Goal: Check status: Check status

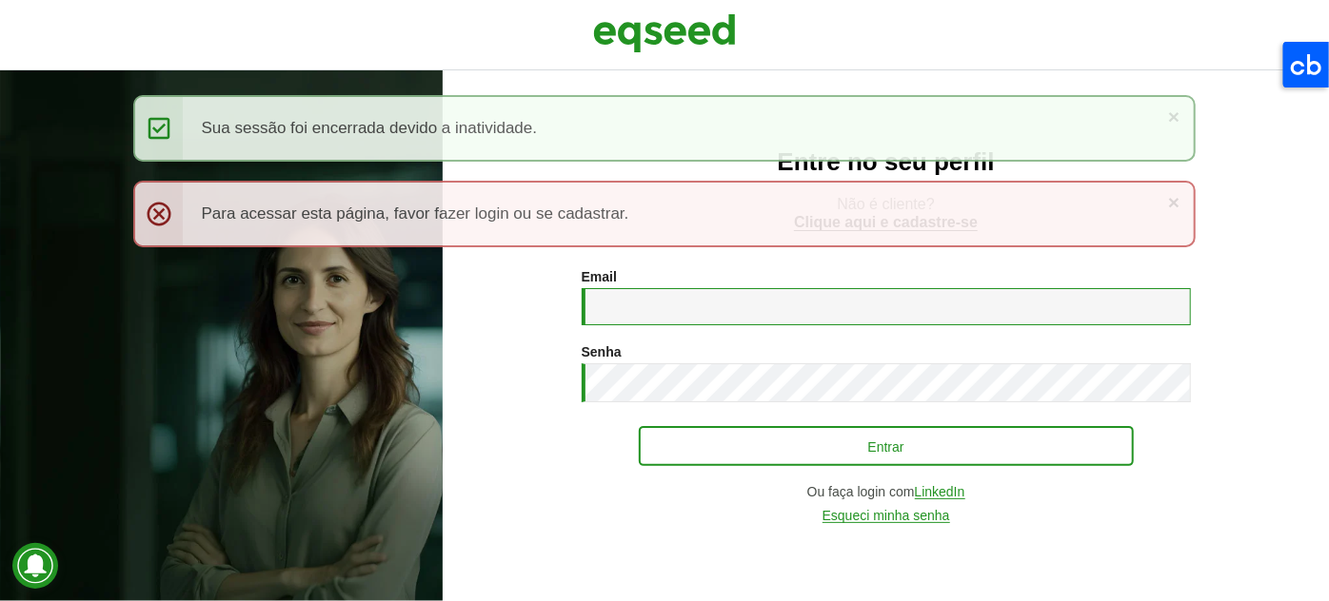
type input "**********"
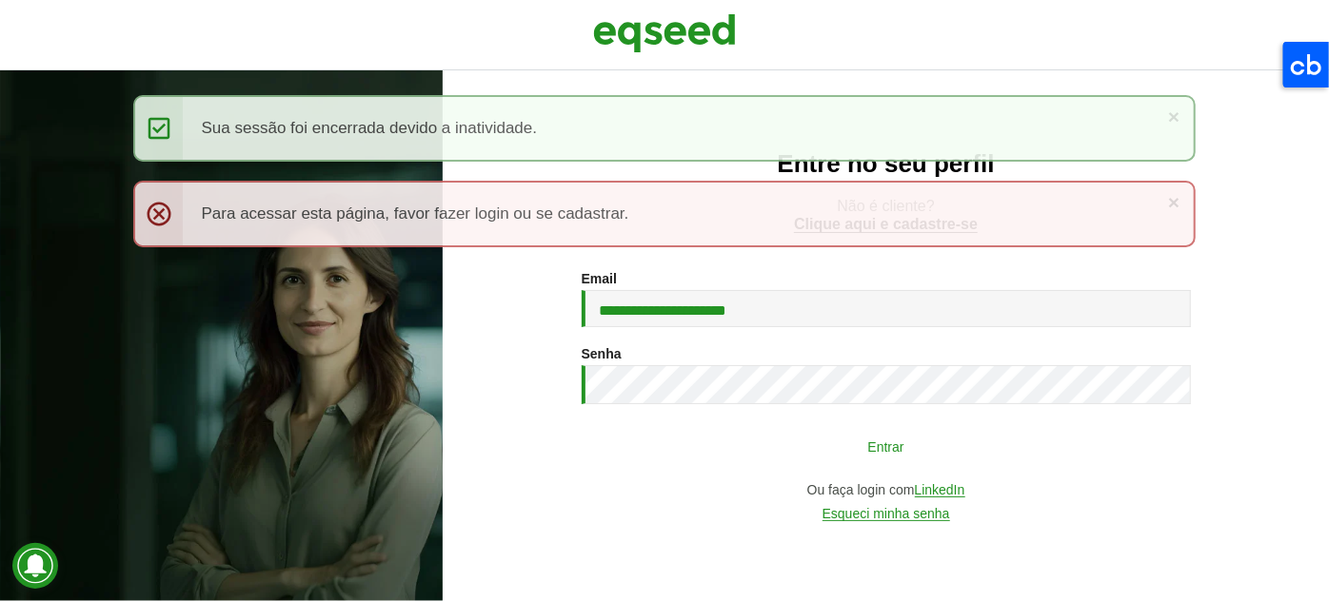
click at [695, 441] on button "Entrar" at bounding box center [886, 446] width 495 height 36
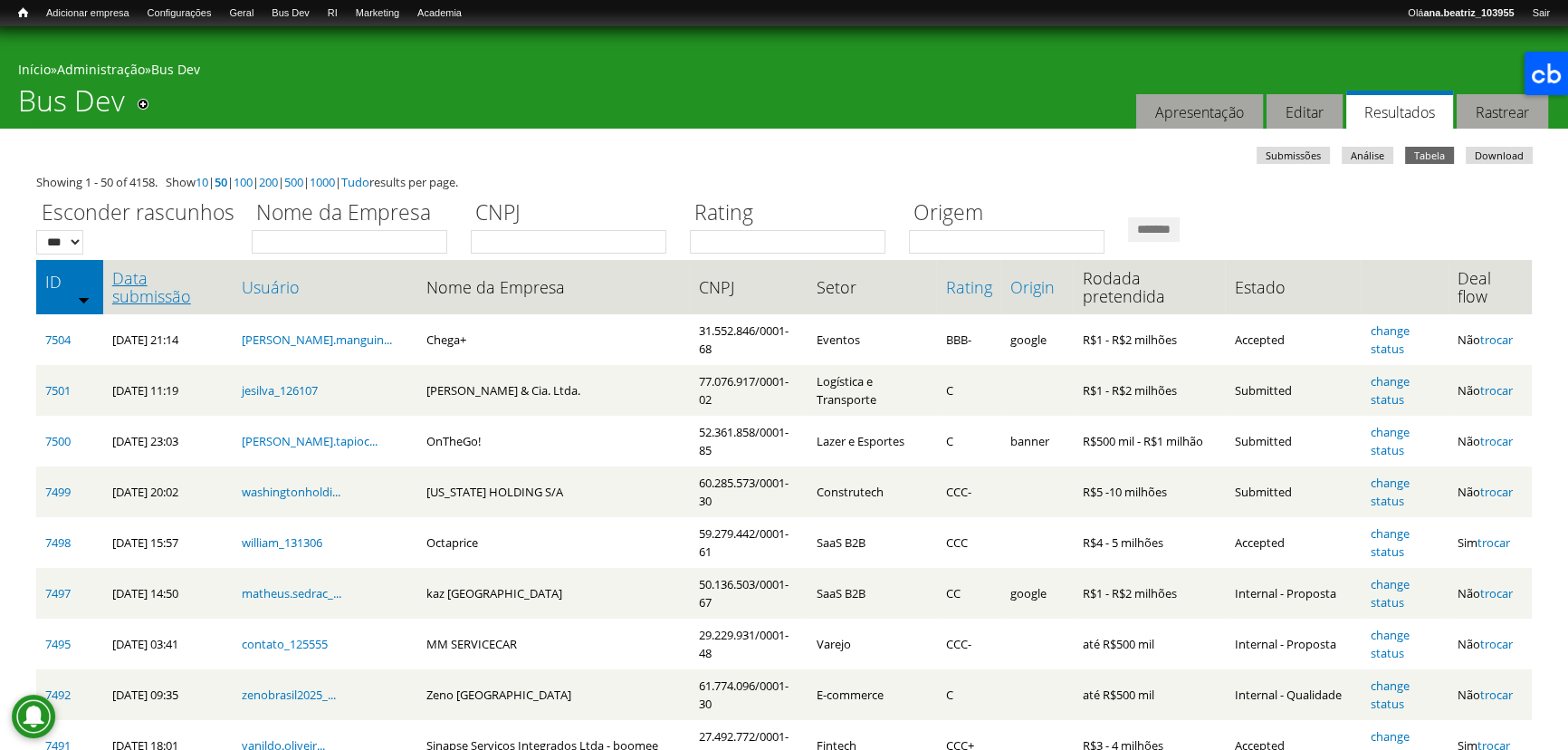
click at [147, 303] on link "Data submissão" at bounding box center [167, 287] width 111 height 36
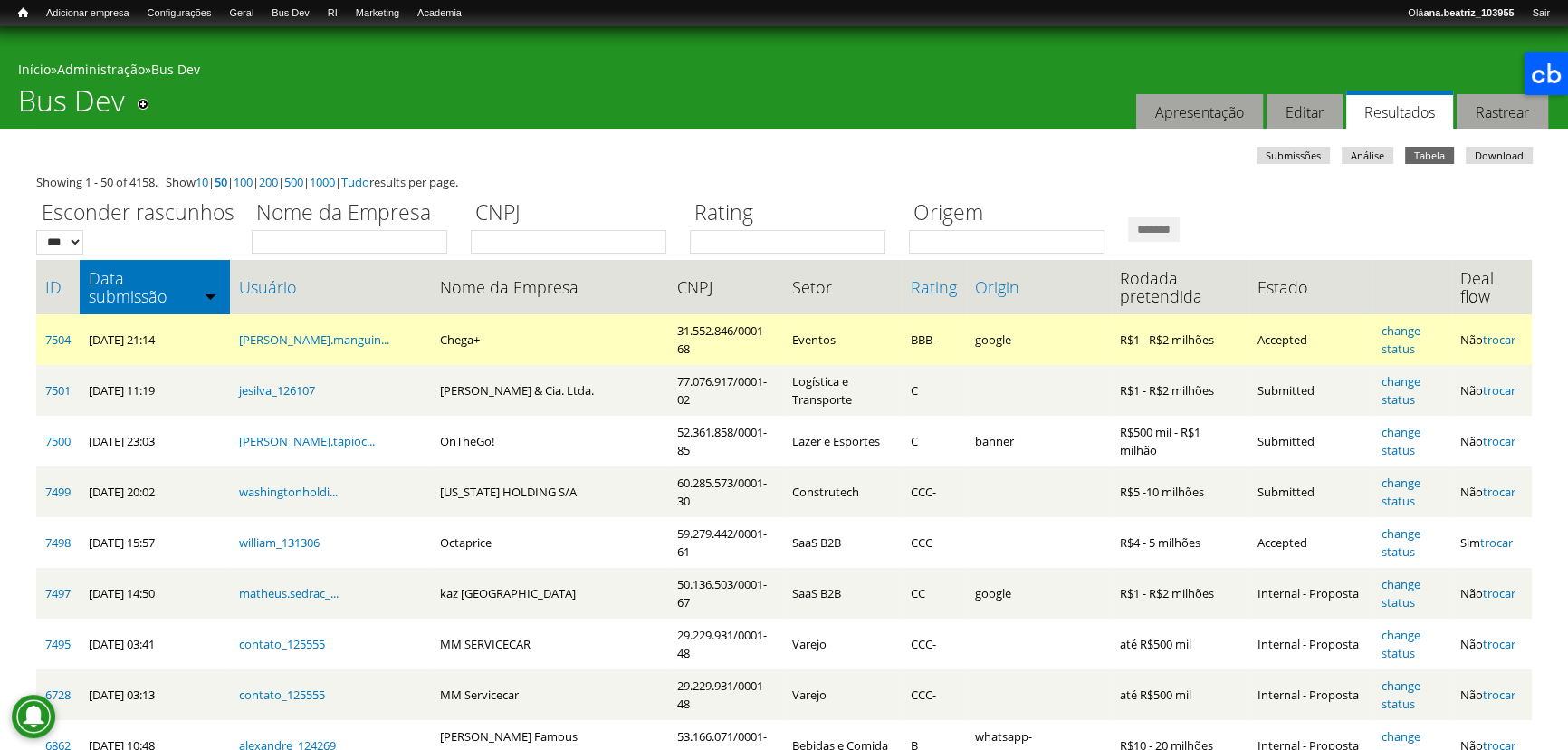
click at [431, 340] on td "Chega+" at bounding box center [549, 339] width 237 height 50
click at [431, 341] on td "Chega+" at bounding box center [549, 339] width 237 height 50
drag, startPoint x: 445, startPoint y: 340, endPoint x: 406, endPoint y: 335, distance: 39.3
click at [431, 329] on td "Chega+" at bounding box center [549, 339] width 237 height 50
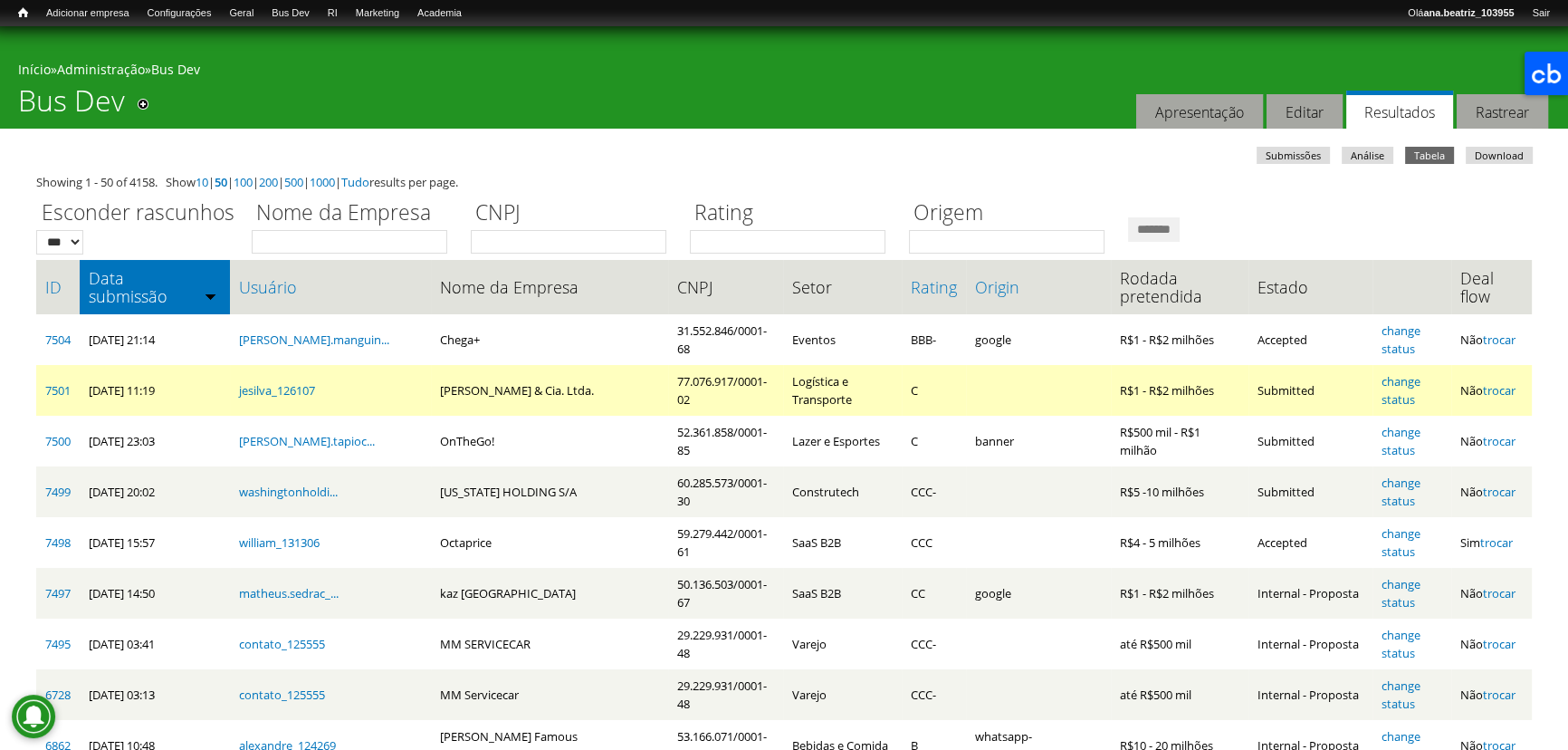
copy td "Chega+"
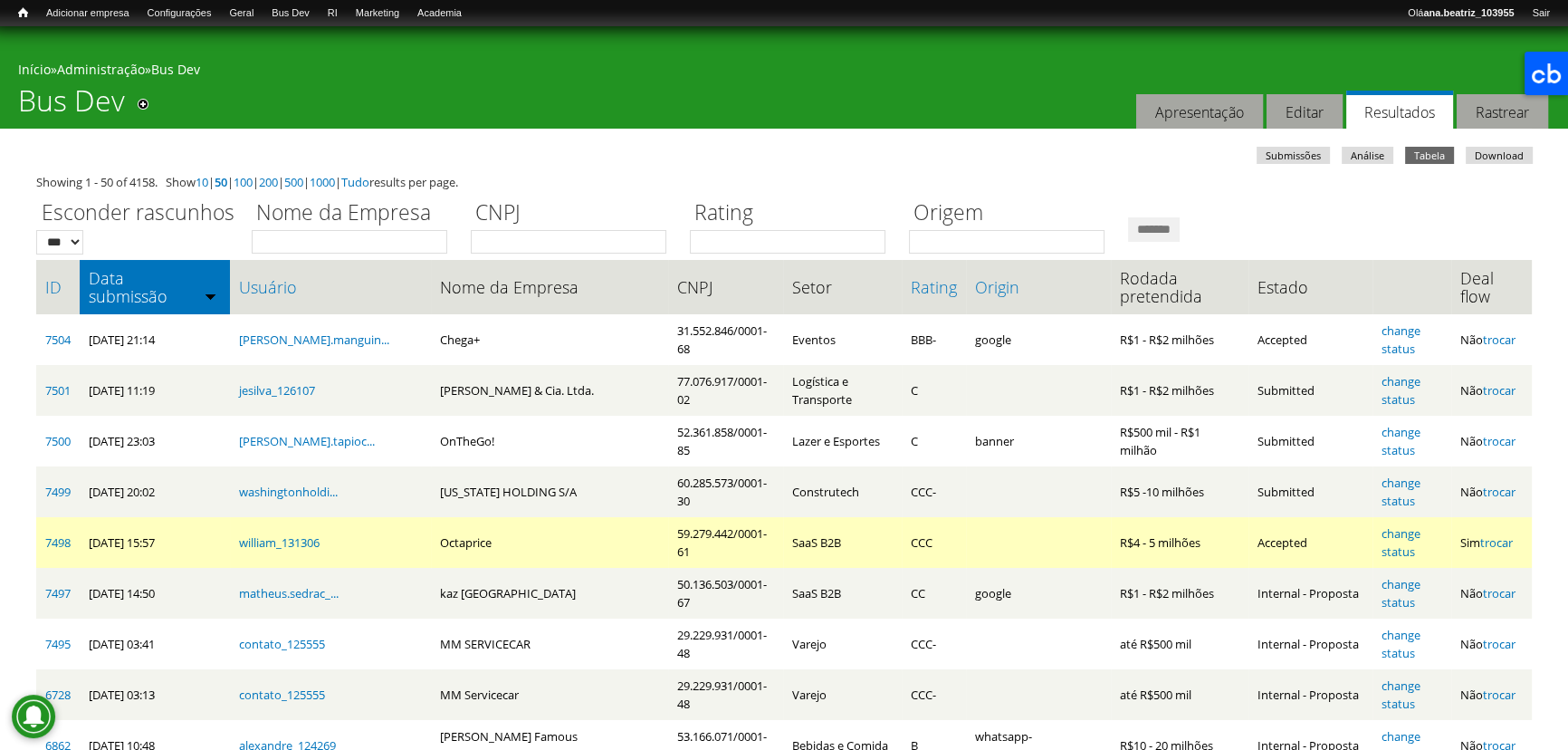
click at [431, 518] on td "Octaprice" at bounding box center [549, 542] width 237 height 50
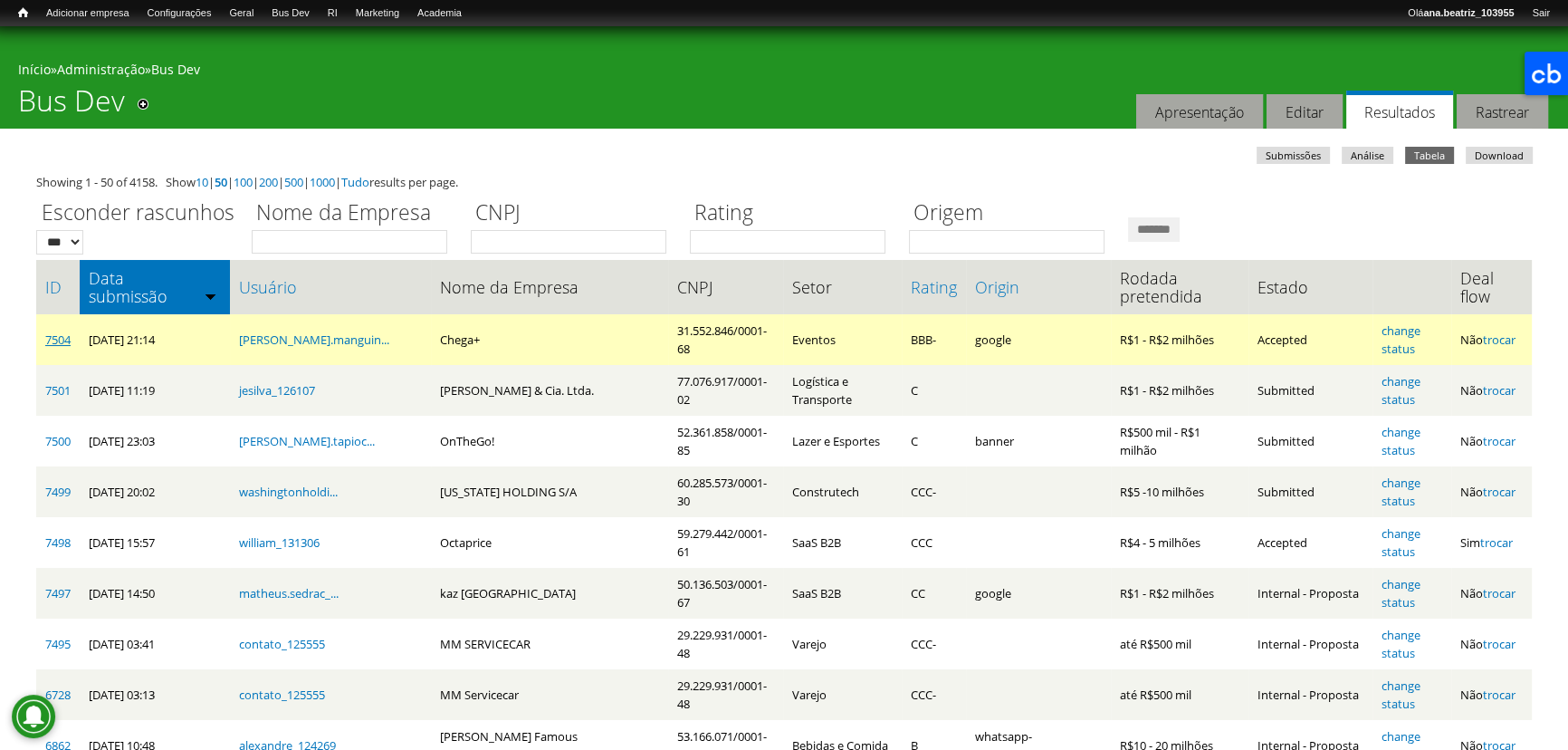
click at [67, 342] on link "7504" at bounding box center [58, 339] width 26 height 16
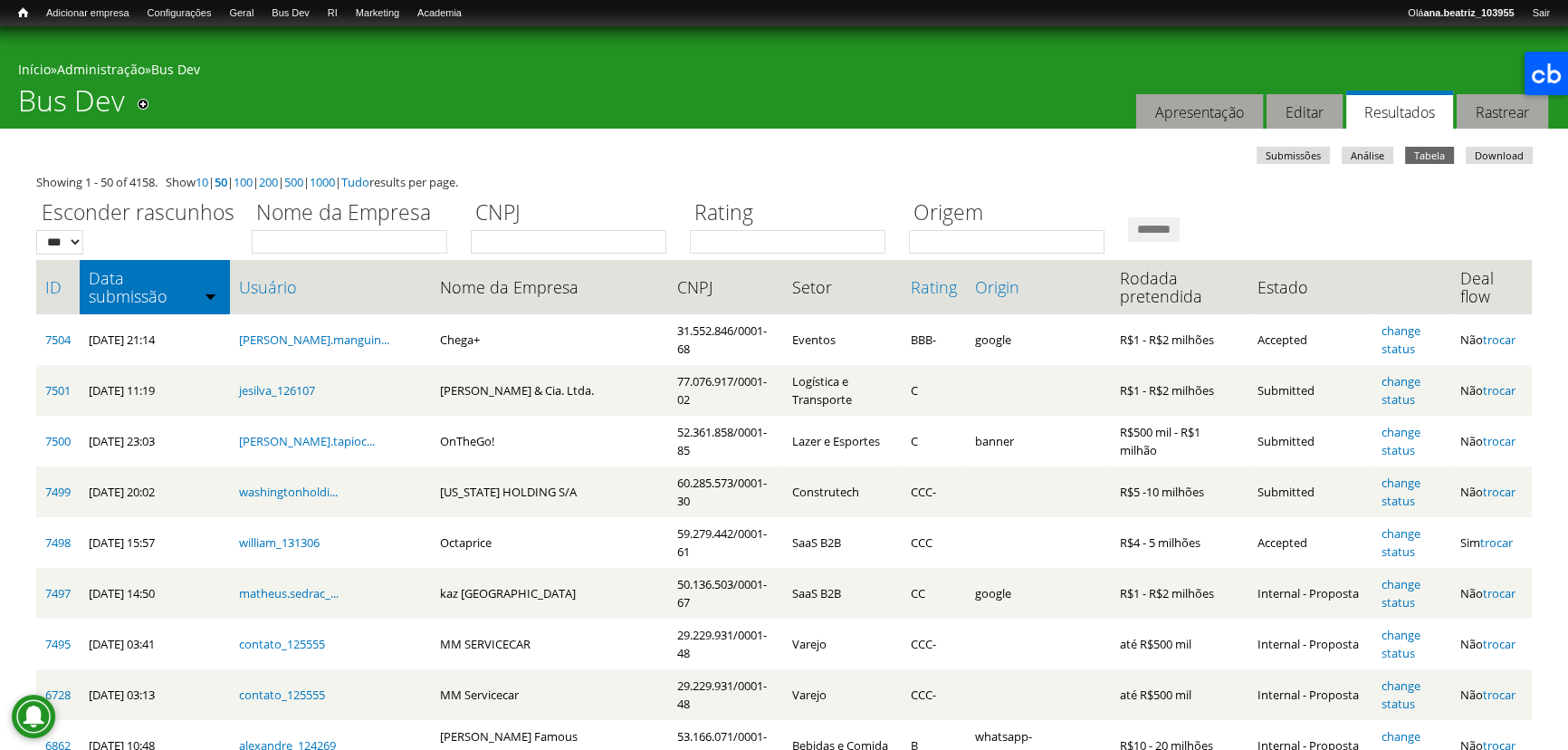
click at [586, 90] on div "Você está aqui Início » Administração » Bus Dev Bus Dev Adicionar aos atalhos A…" at bounding box center [784, 78] width 1568 height 103
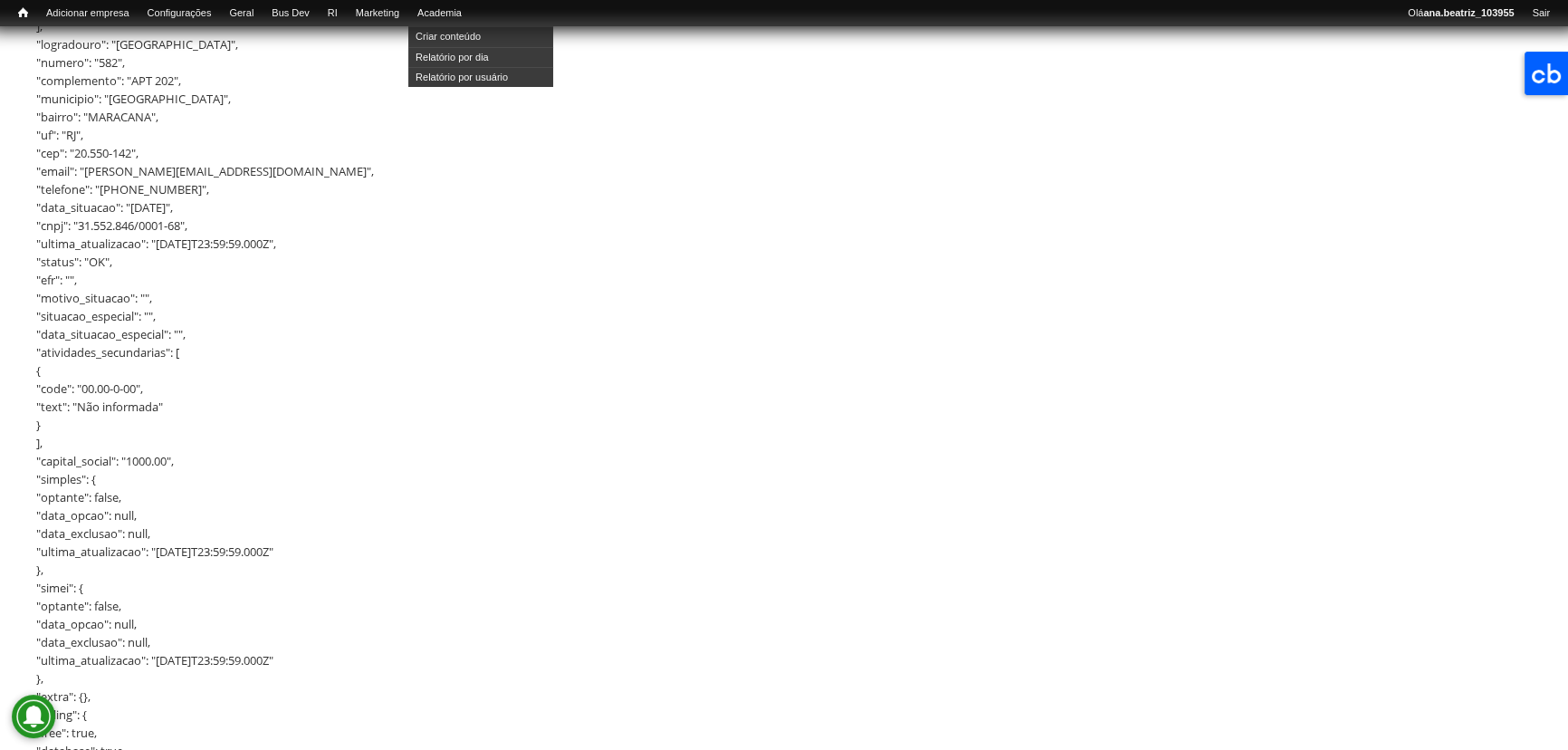
scroll to position [1682, 0]
